Goal: Find specific page/section: Find specific page/section

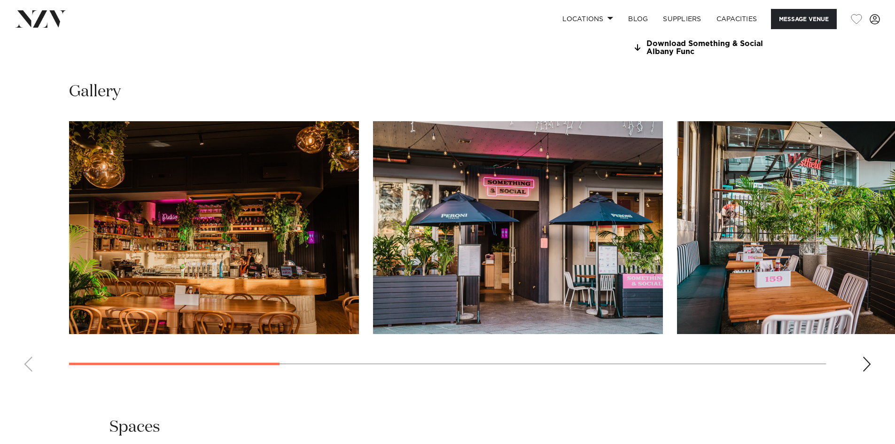
scroll to position [940, 0]
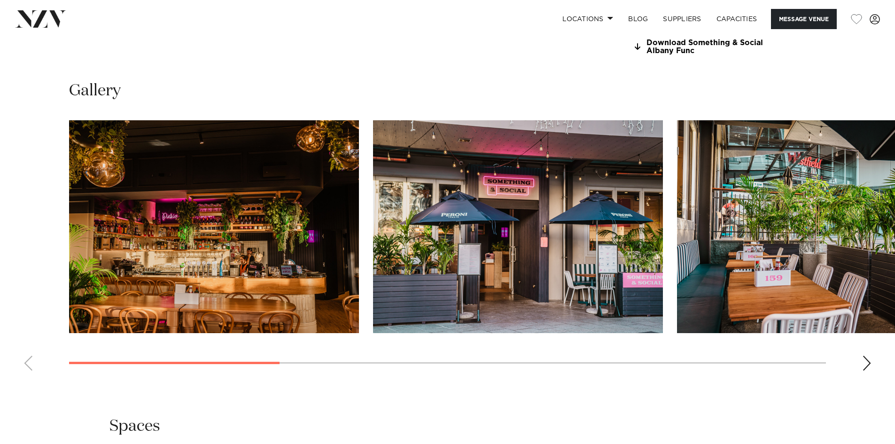
click at [867, 356] on div "Next slide" at bounding box center [867, 363] width 9 height 15
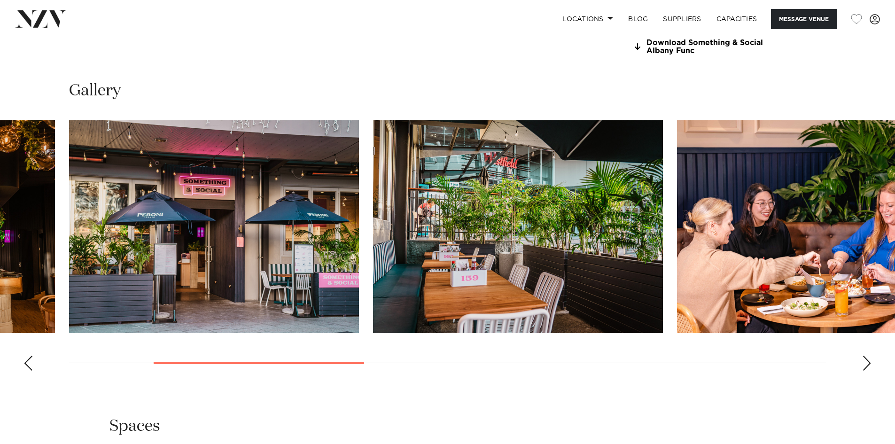
click at [867, 356] on div "Next slide" at bounding box center [867, 363] width 9 height 15
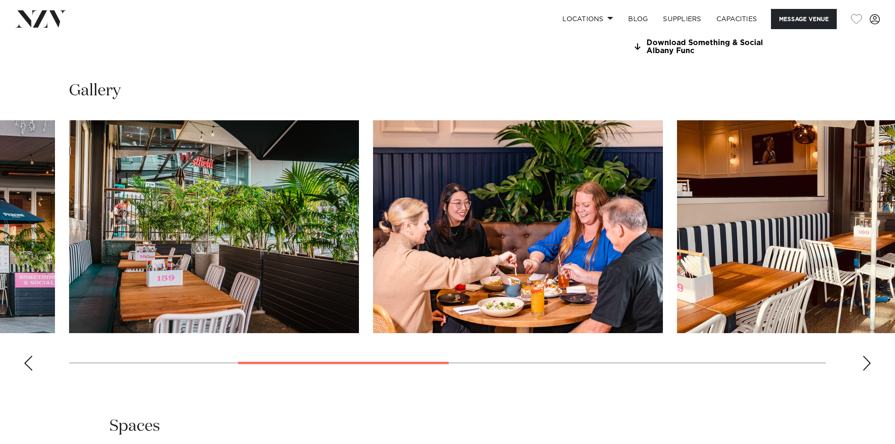
click at [867, 356] on div "Next slide" at bounding box center [867, 363] width 9 height 15
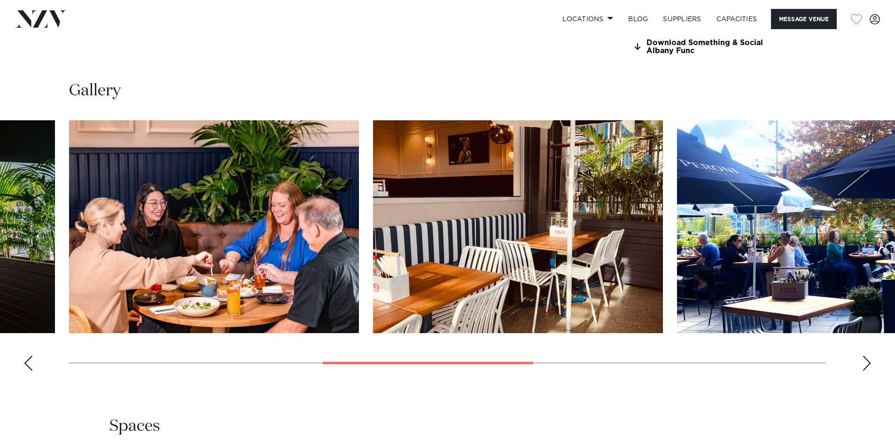
click at [867, 356] on div "Next slide" at bounding box center [867, 363] width 9 height 15
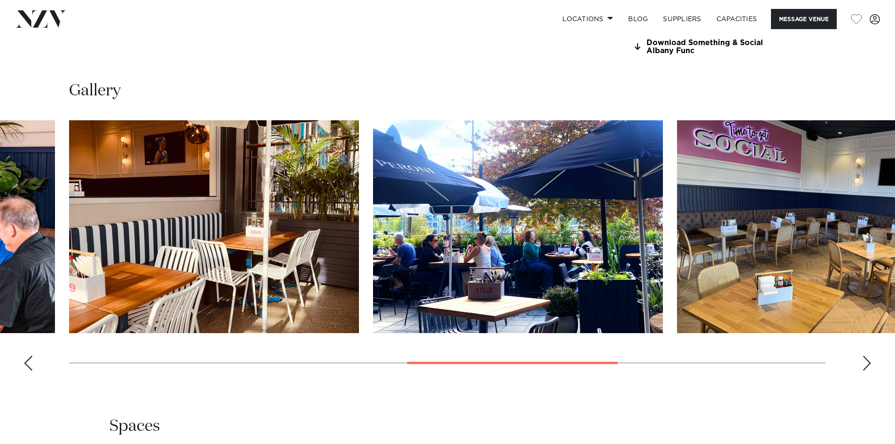
click at [867, 356] on div "Next slide" at bounding box center [867, 363] width 9 height 15
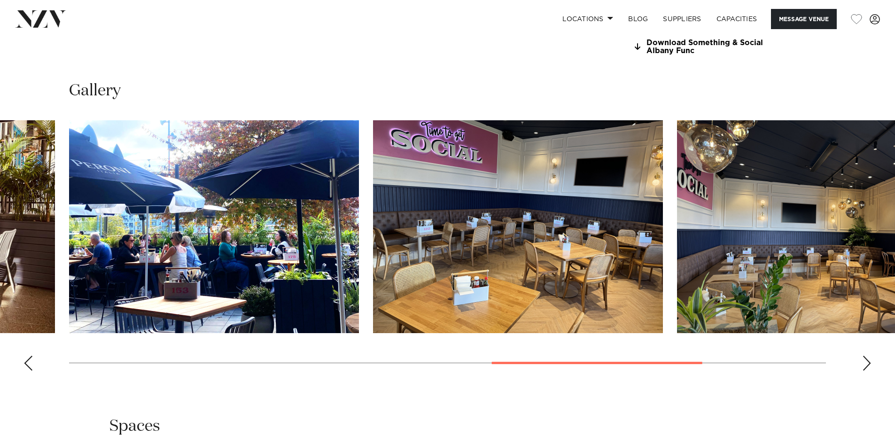
click at [867, 356] on div "Next slide" at bounding box center [867, 363] width 9 height 15
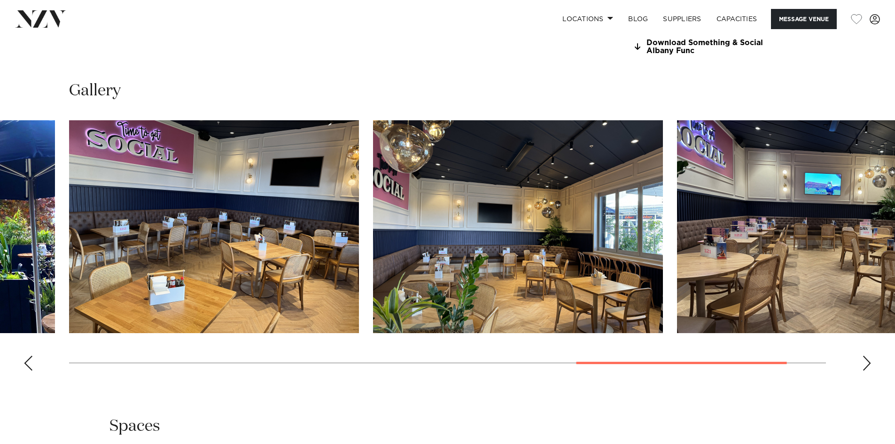
click at [867, 356] on div "Next slide" at bounding box center [867, 363] width 9 height 15
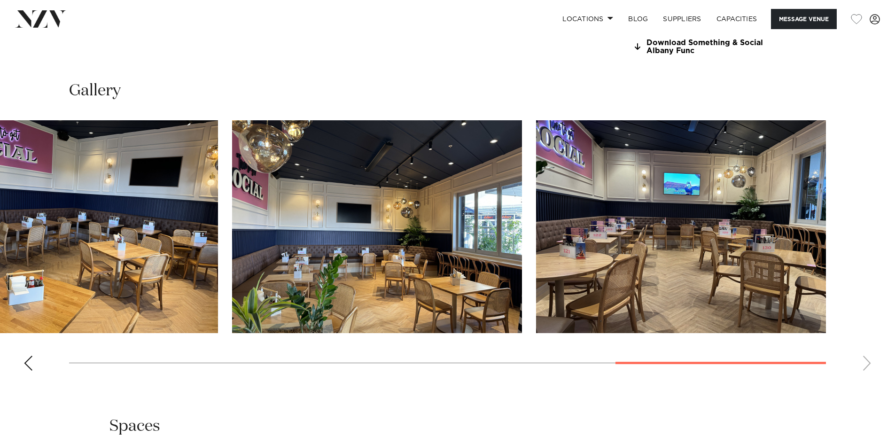
click at [867, 347] on swiper-container at bounding box center [447, 249] width 895 height 258
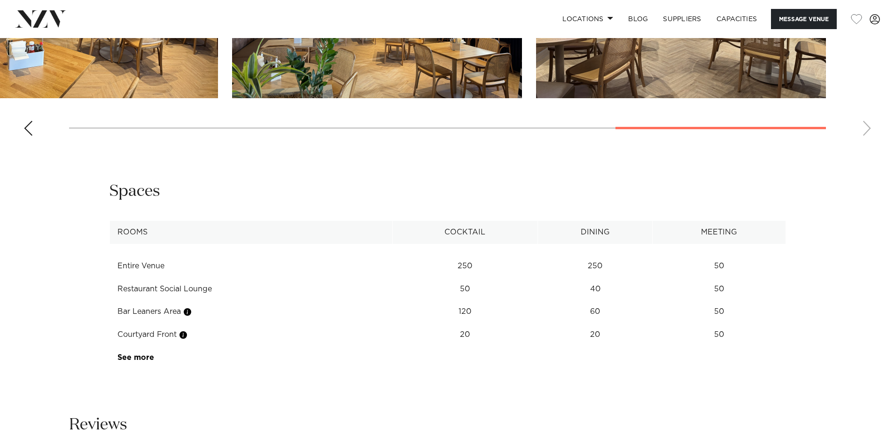
click at [202, 278] on td "Restaurant Social Lounge" at bounding box center [251, 289] width 283 height 23
click at [152, 255] on td "Entire Venue" at bounding box center [251, 266] width 283 height 23
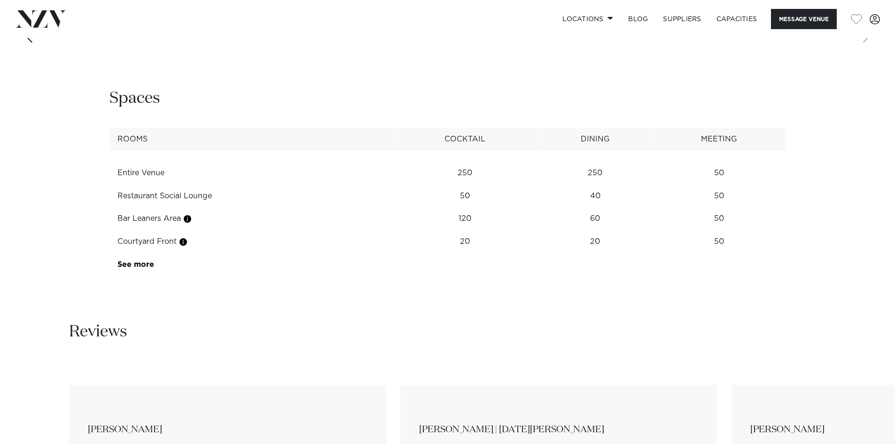
scroll to position [1269, 0]
click at [141, 260] on link "See more" at bounding box center [154, 264] width 73 height 8
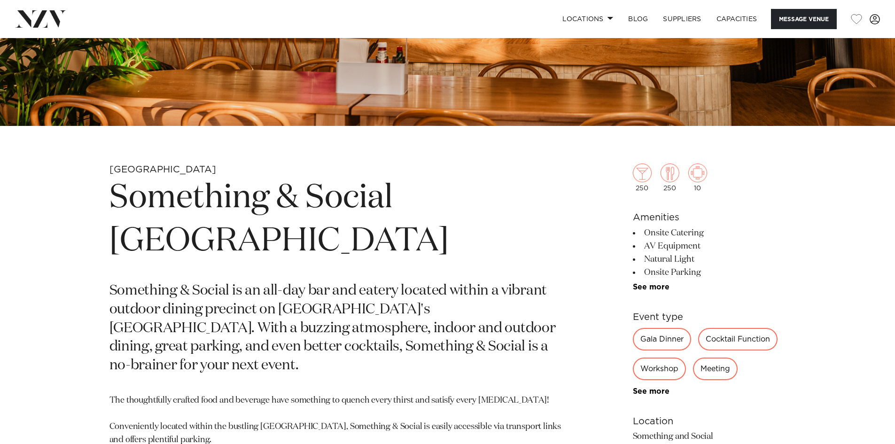
scroll to position [188, 0]
